Goal: Use online tool/utility

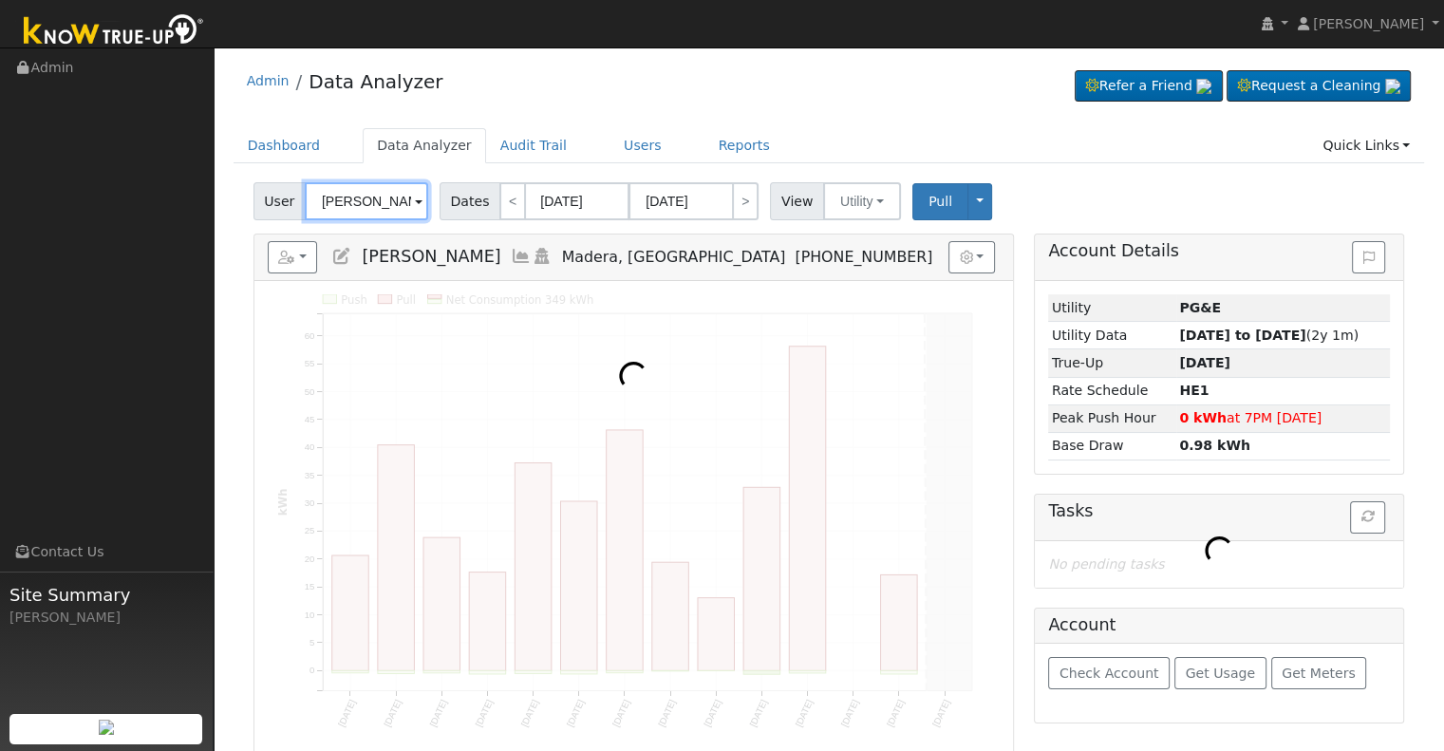
click at [346, 199] on input "[PERSON_NAME]" at bounding box center [366, 201] width 123 height 38
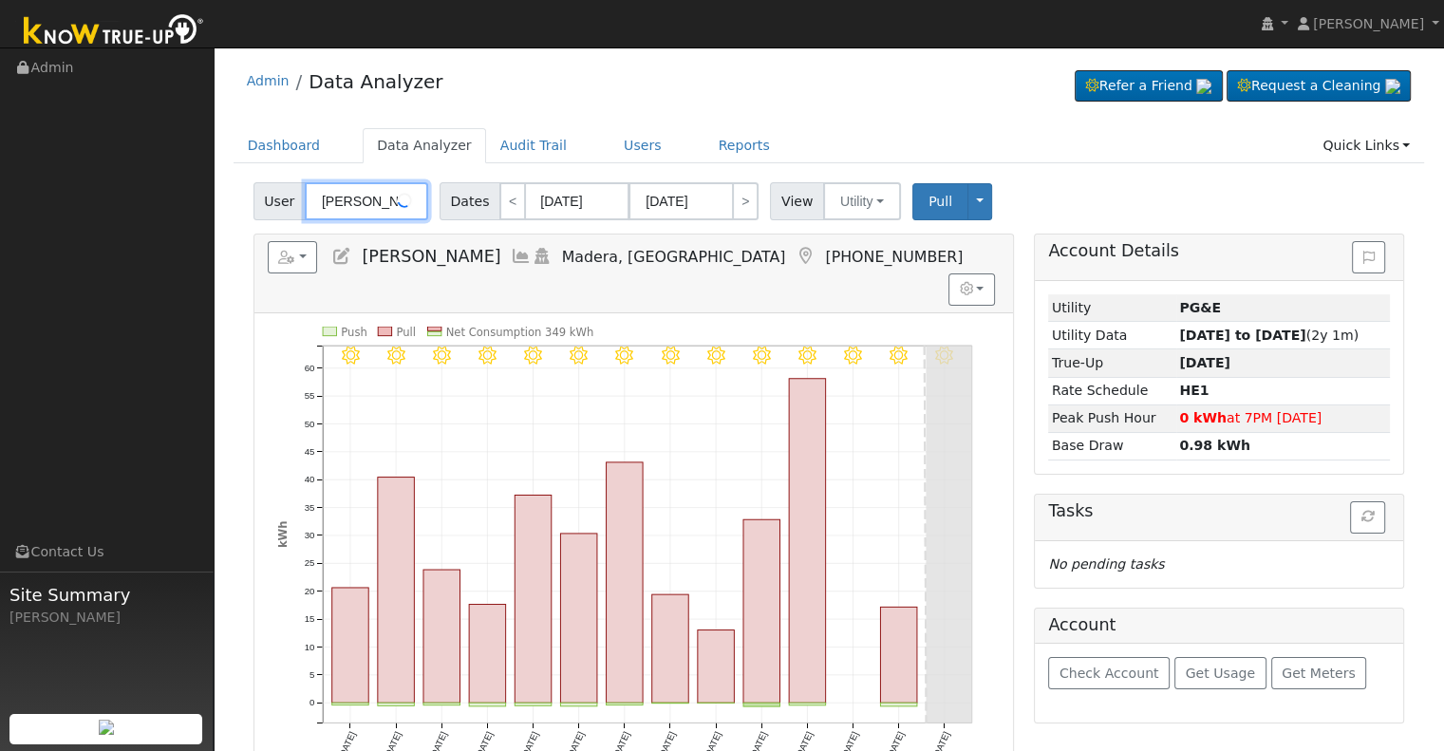
click at [346, 199] on input "[PERSON_NAME]" at bounding box center [366, 201] width 123 height 38
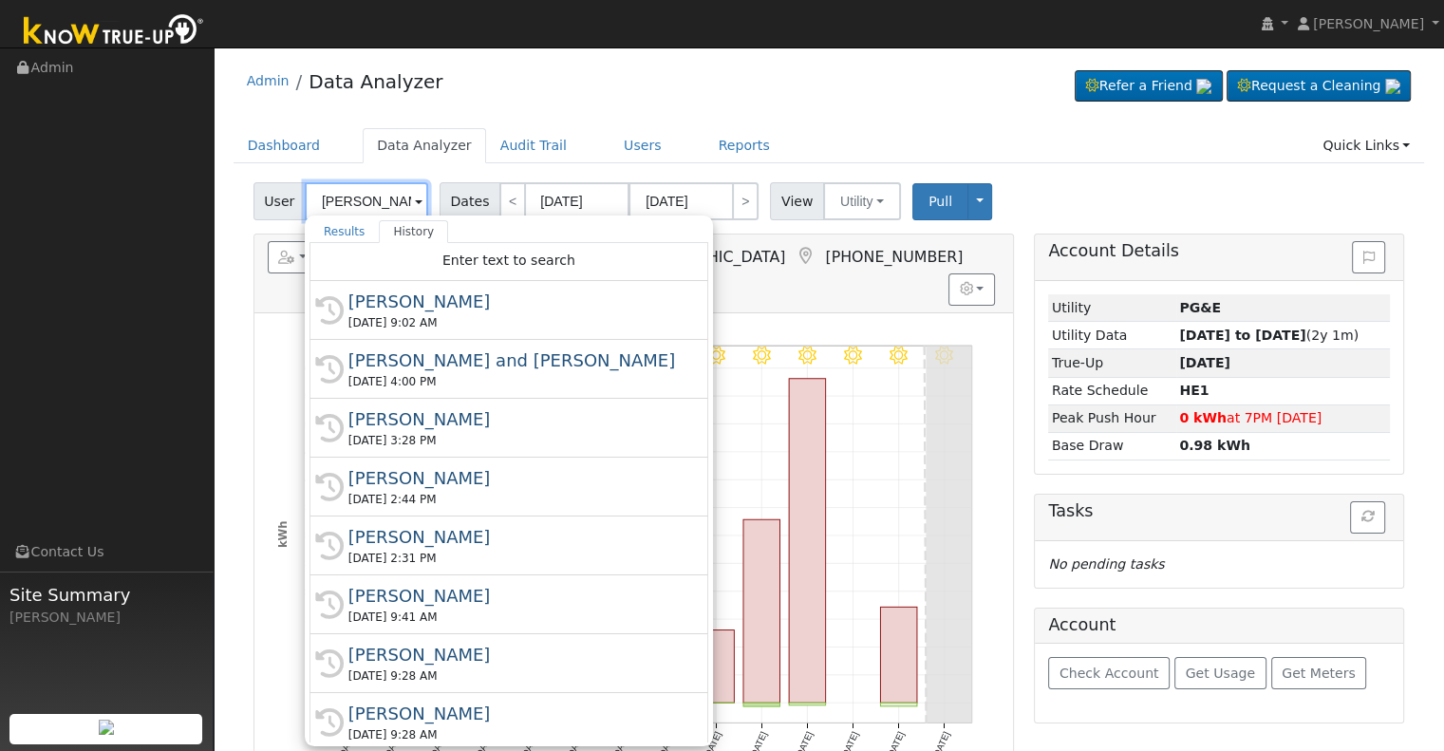
click at [346, 199] on input "[PERSON_NAME]" at bounding box center [366, 201] width 123 height 38
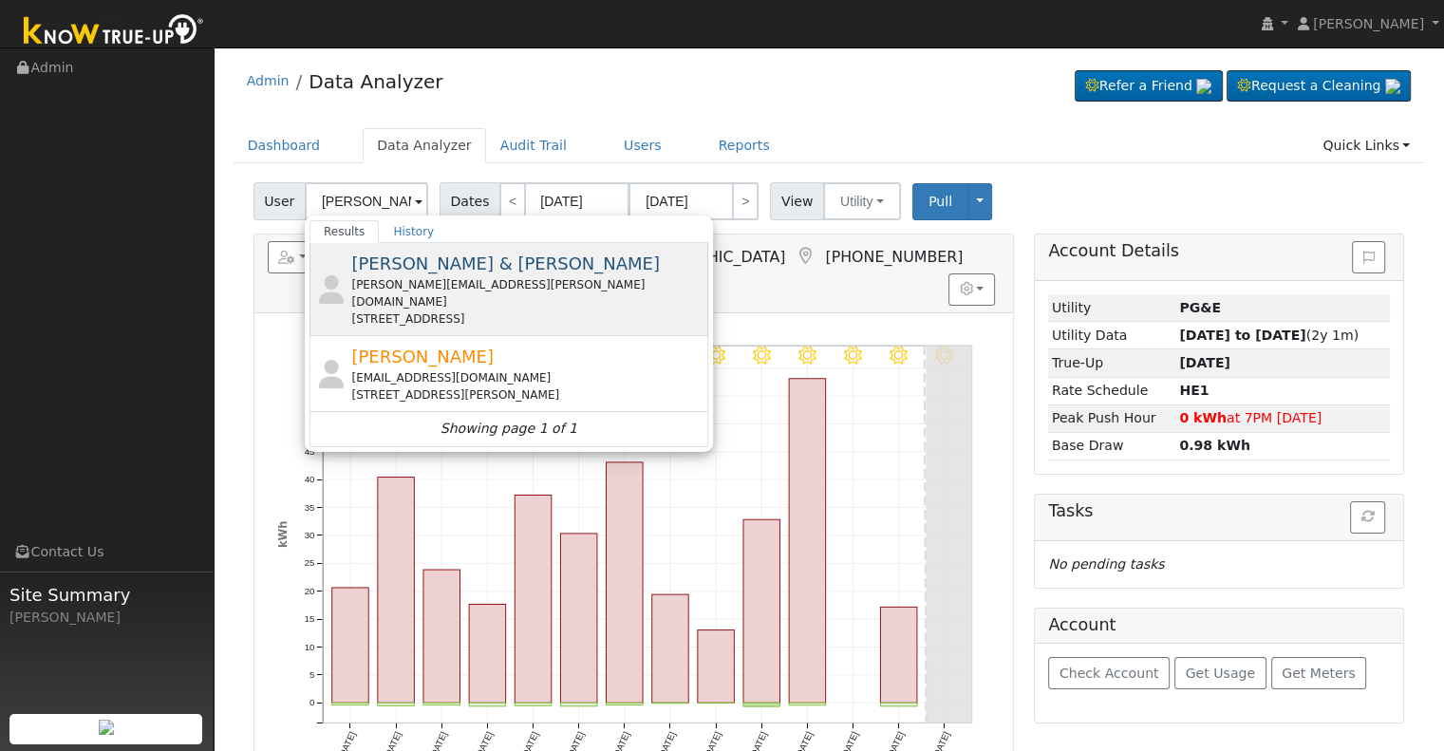
click at [547, 276] on div "[PERSON_NAME][EMAIL_ADDRESS][PERSON_NAME][DOMAIN_NAME]" at bounding box center [527, 293] width 352 height 34
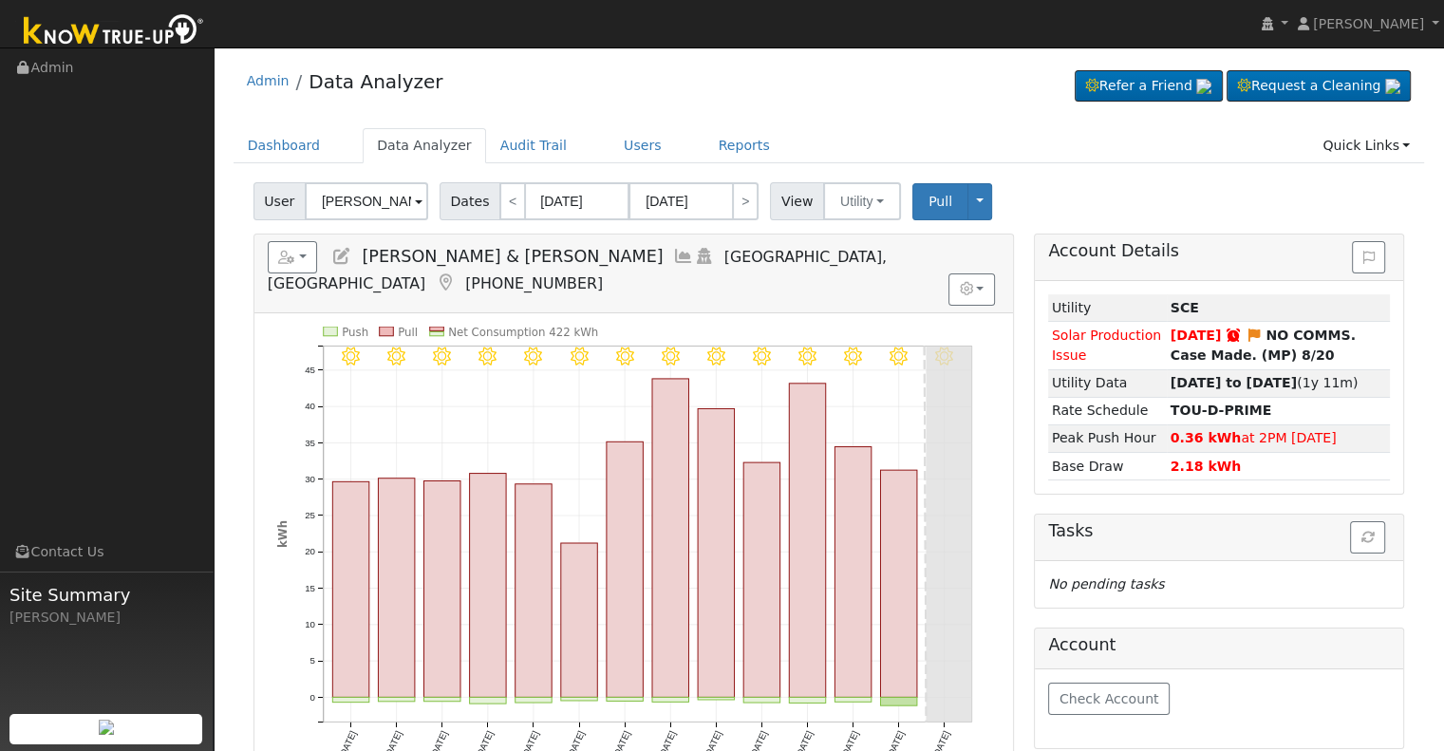
scroll to position [95, 0]
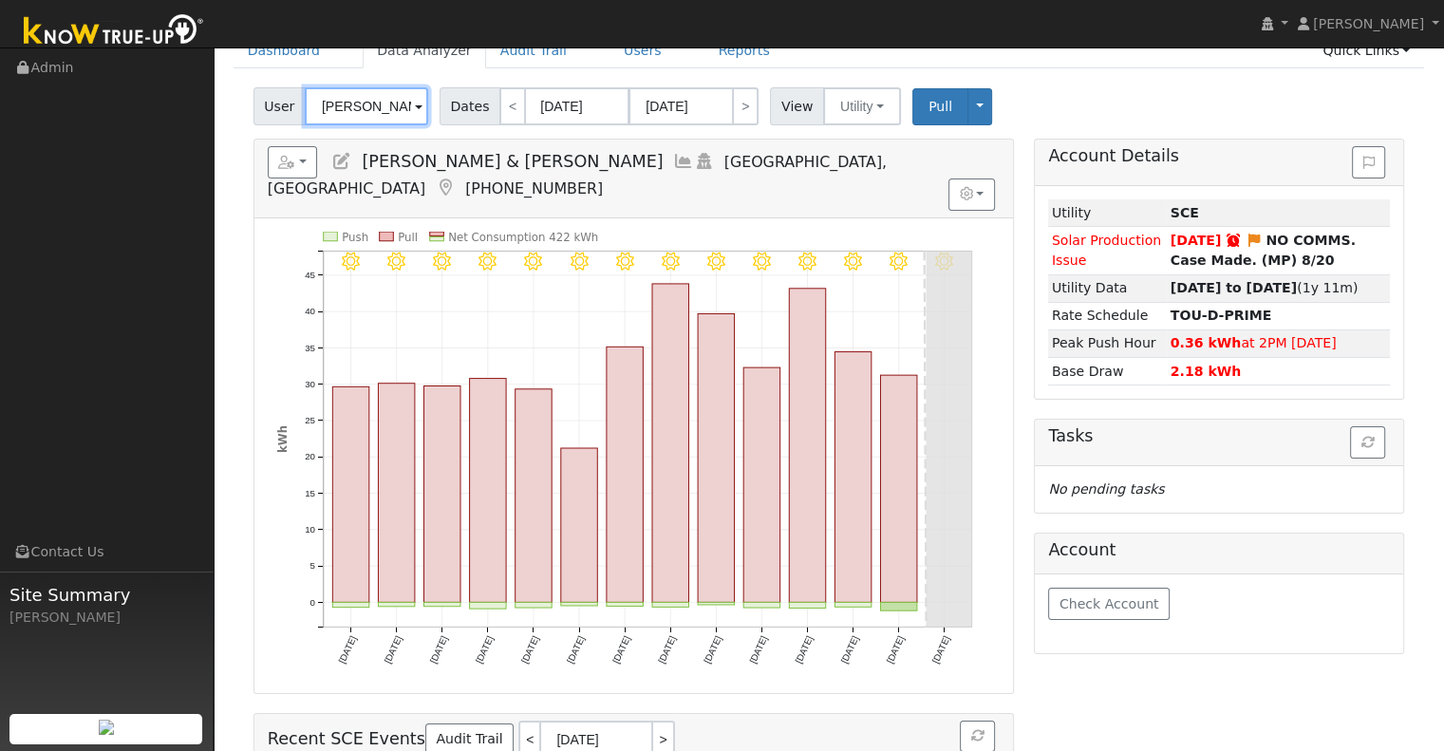
click at [386, 109] on input "[PERSON_NAME] & [PERSON_NAME]" at bounding box center [366, 106] width 123 height 38
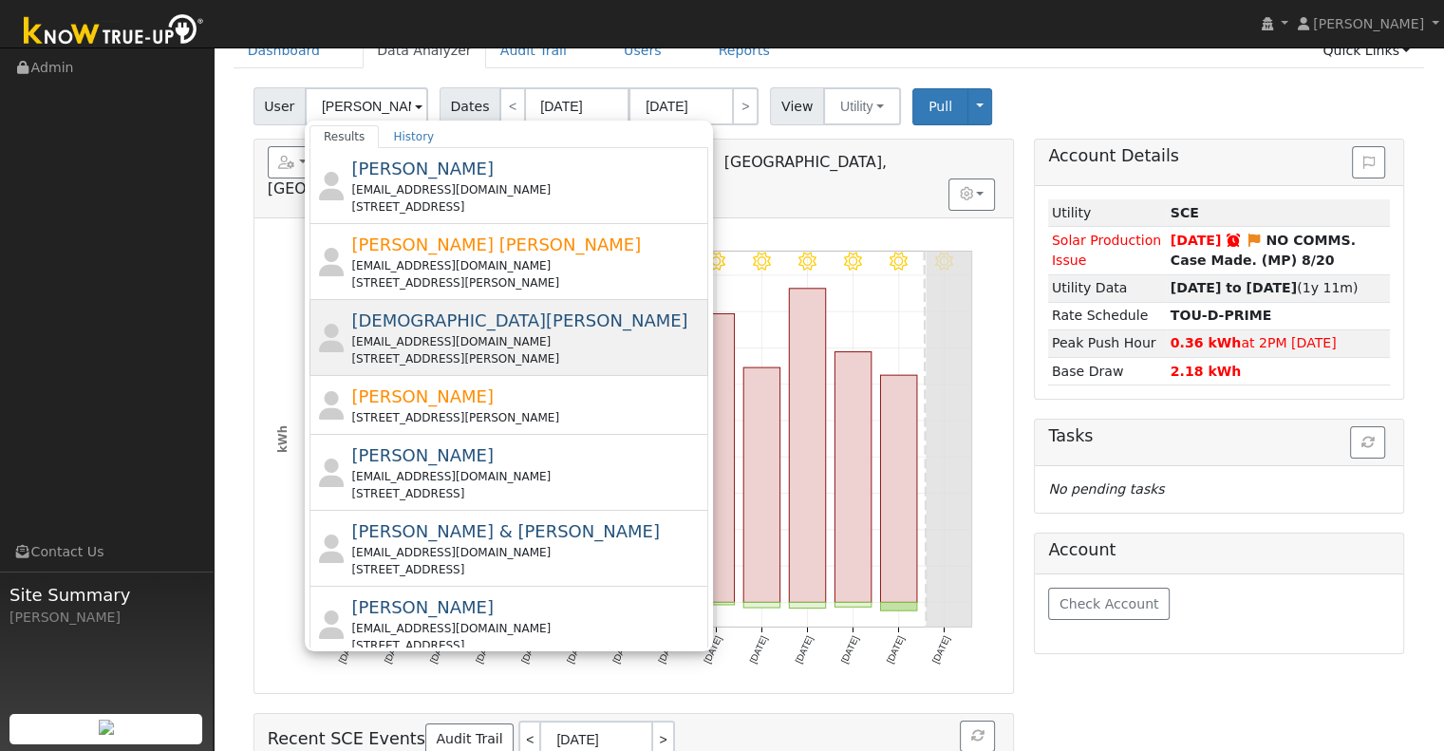
click at [528, 322] on div "[PERSON_NAME] [EMAIL_ADDRESS][DOMAIN_NAME] [STREET_ADDRESS][PERSON_NAME]" at bounding box center [527, 338] width 352 height 60
type input "[DEMOGRAPHIC_DATA][PERSON_NAME]"
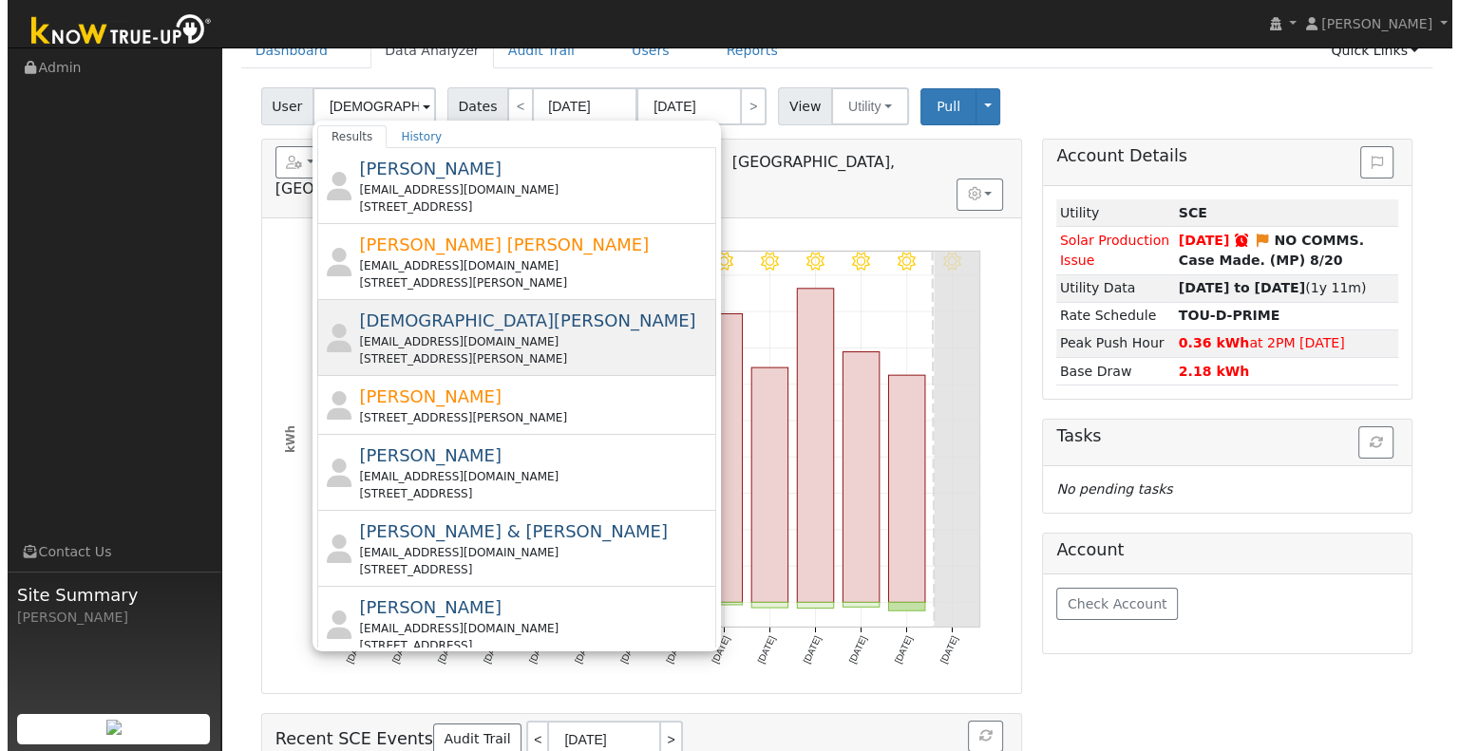
scroll to position [0, 0]
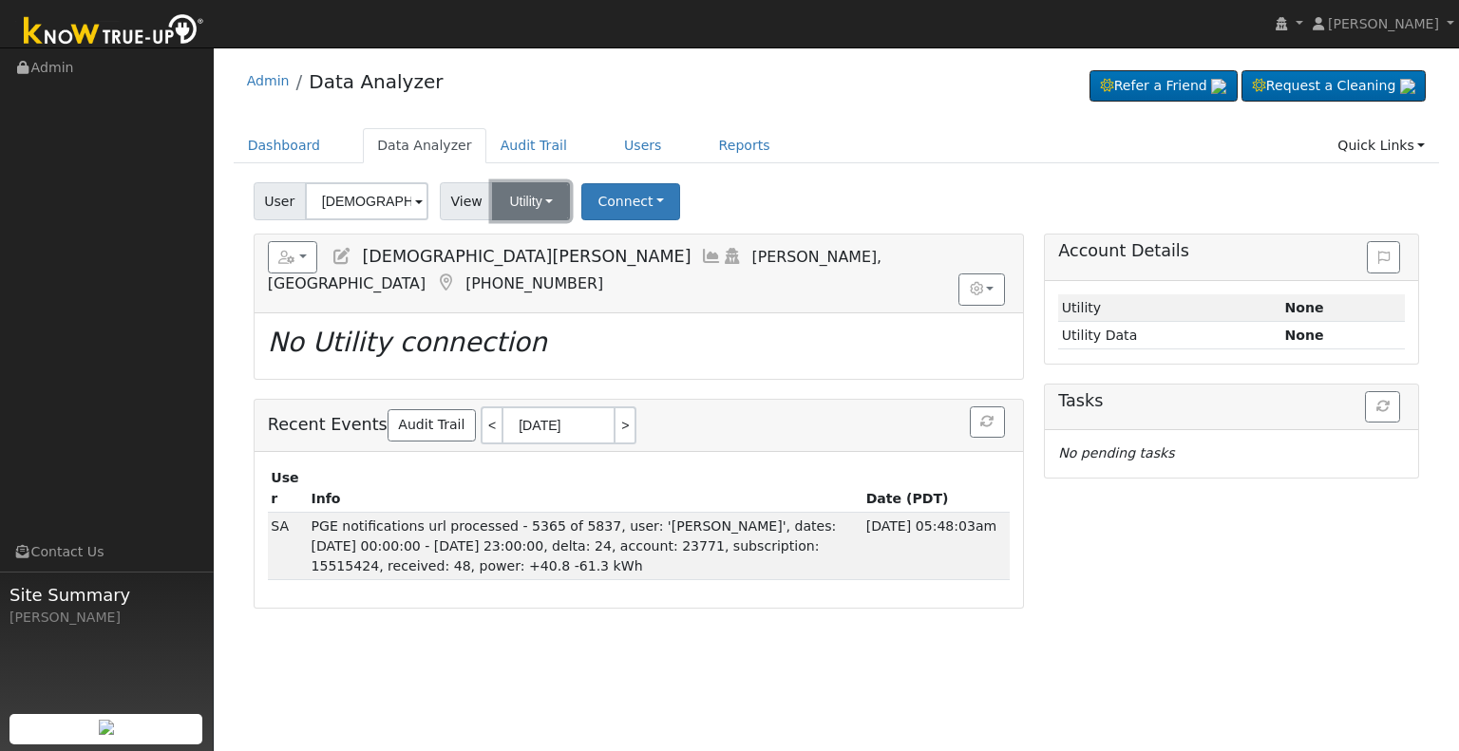
click at [516, 193] on button "Utility" at bounding box center [531, 201] width 78 height 38
